Goal: Navigation & Orientation: Find specific page/section

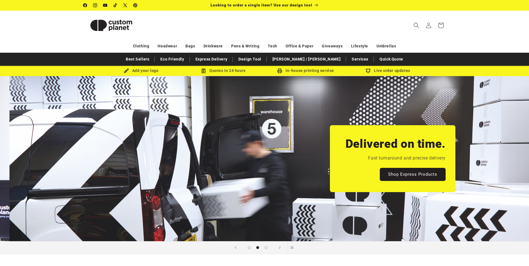
scroll to position [0, 529]
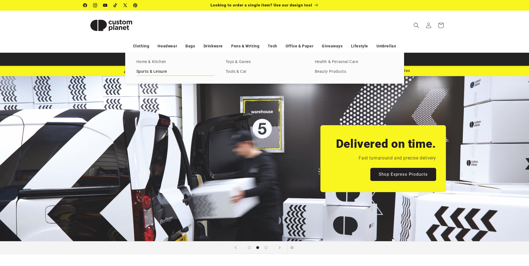
click at [161, 70] on link "Sports & Leisure" at bounding box center [175, 72] width 78 height 8
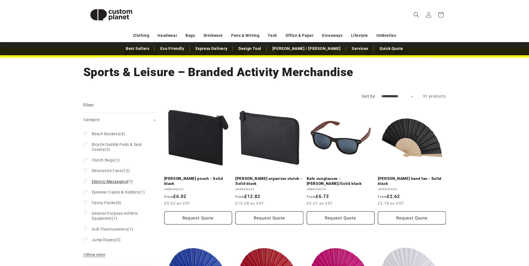
scroll to position [56, 0]
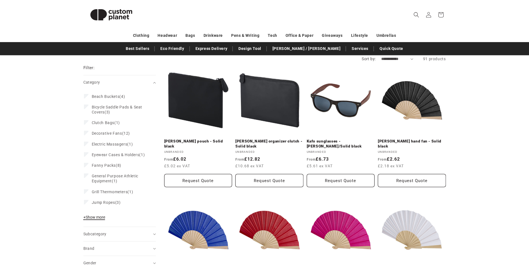
click at [95, 218] on span "+ Show more" at bounding box center [94, 217] width 22 height 4
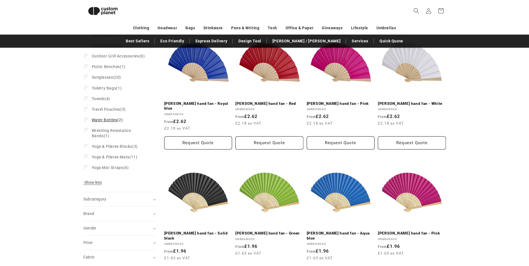
scroll to position [244, 0]
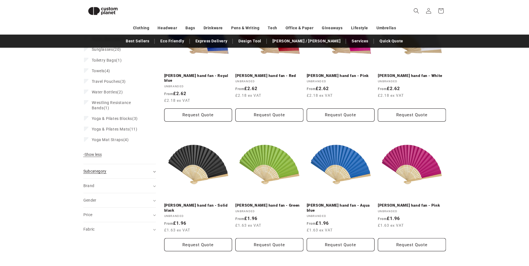
click at [154, 172] on icon "Subcategory (0 selected)" at bounding box center [154, 172] width 3 height 2
click at [154, 190] on summary "Brand (0)" at bounding box center [119, 186] width 72 height 14
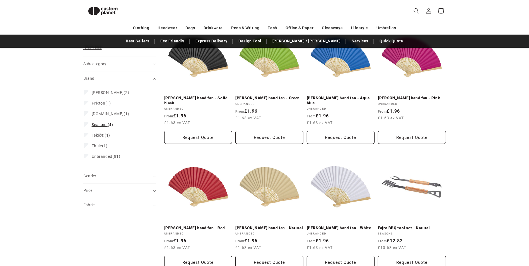
scroll to position [355, 0]
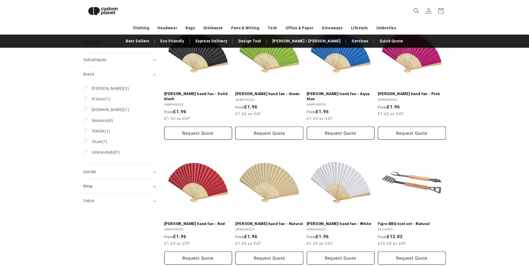
click at [153, 188] on icon at bounding box center [154, 187] width 3 height 2
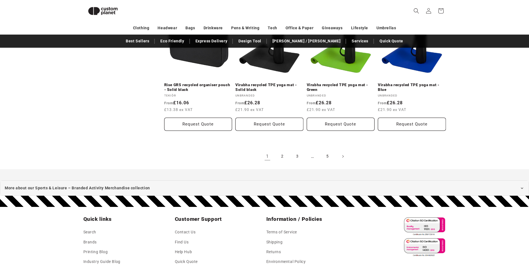
scroll to position [604, 0]
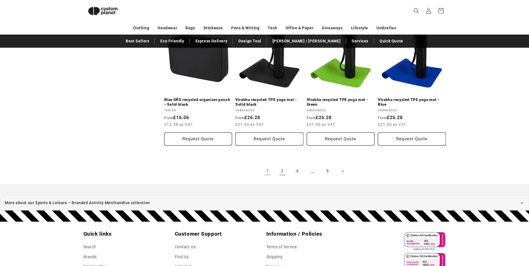
click at [281, 165] on link "2" at bounding box center [282, 171] width 12 height 12
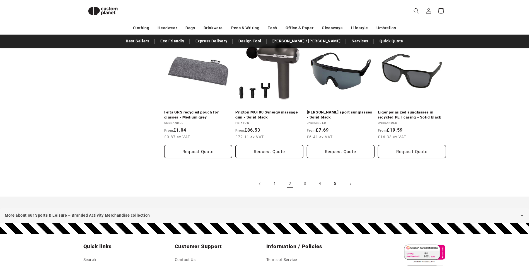
scroll to position [606, 0]
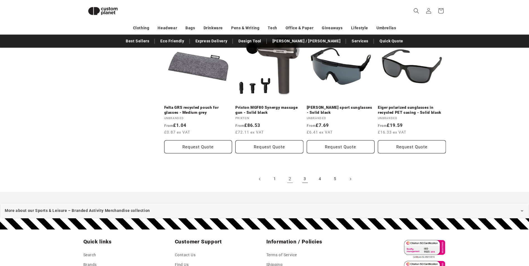
click at [304, 176] on link "3" at bounding box center [305, 179] width 12 height 12
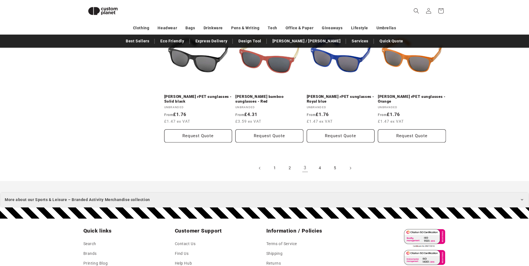
scroll to position [633, 0]
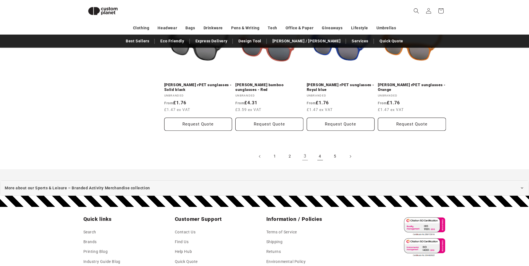
click at [319, 159] on link "4" at bounding box center [320, 156] width 12 height 12
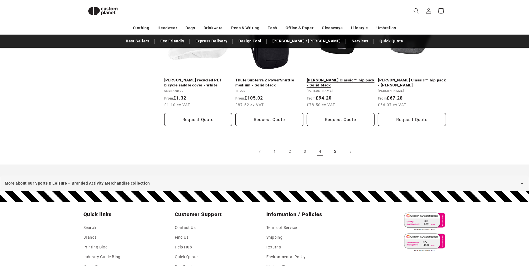
scroll to position [633, 0]
click at [334, 154] on link "5" at bounding box center [335, 151] width 12 height 12
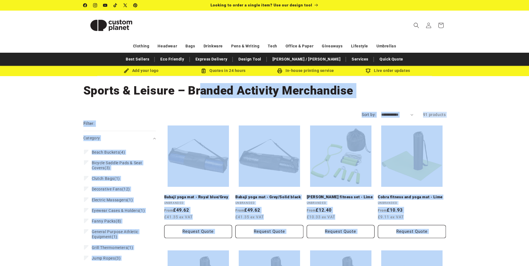
drag, startPoint x: 203, startPoint y: 98, endPoint x: 449, endPoint y: 250, distance: 289.9
drag, startPoint x: 449, startPoint y: 250, endPoint x: 481, endPoint y: 165, distance: 90.8
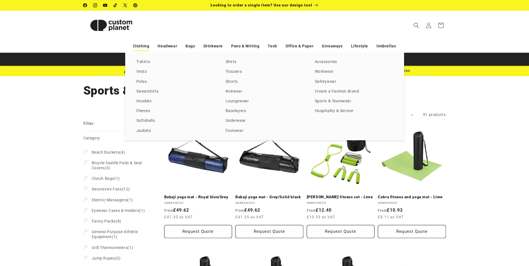
click at [148, 47] on link "Clothing" at bounding box center [141, 46] width 16 height 10
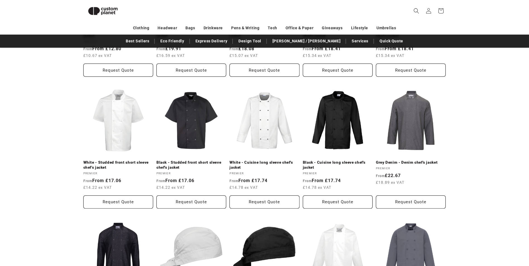
scroll to position [534, 0]
